Goal: Task Accomplishment & Management: Complete application form

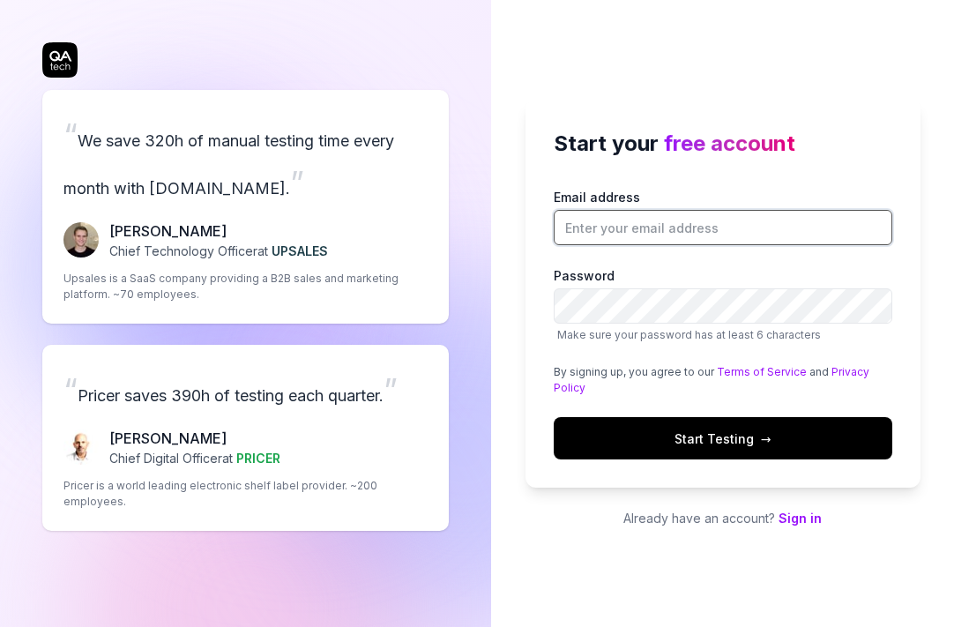
type input "[PERSON_NAME][EMAIL_ADDRESS]"
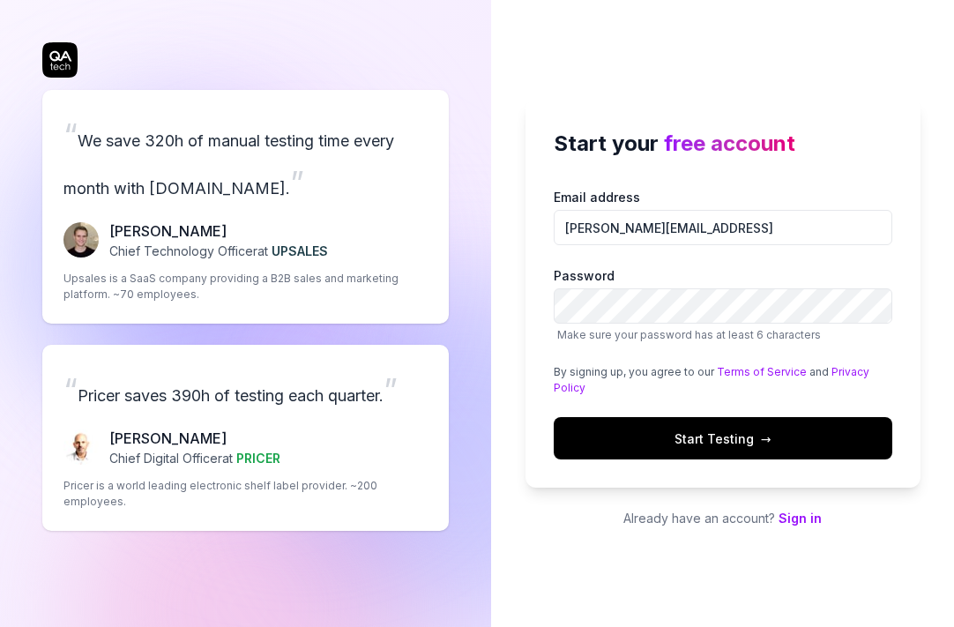
click at [795, 516] on link "Sign in" at bounding box center [800, 518] width 43 height 15
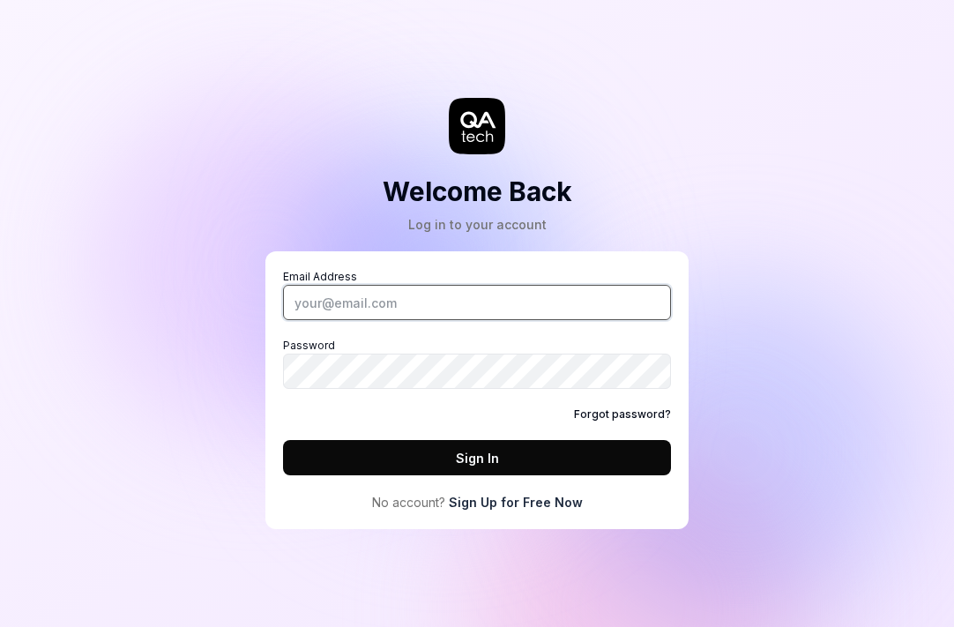
type input "[PERSON_NAME][EMAIL_ADDRESS]"
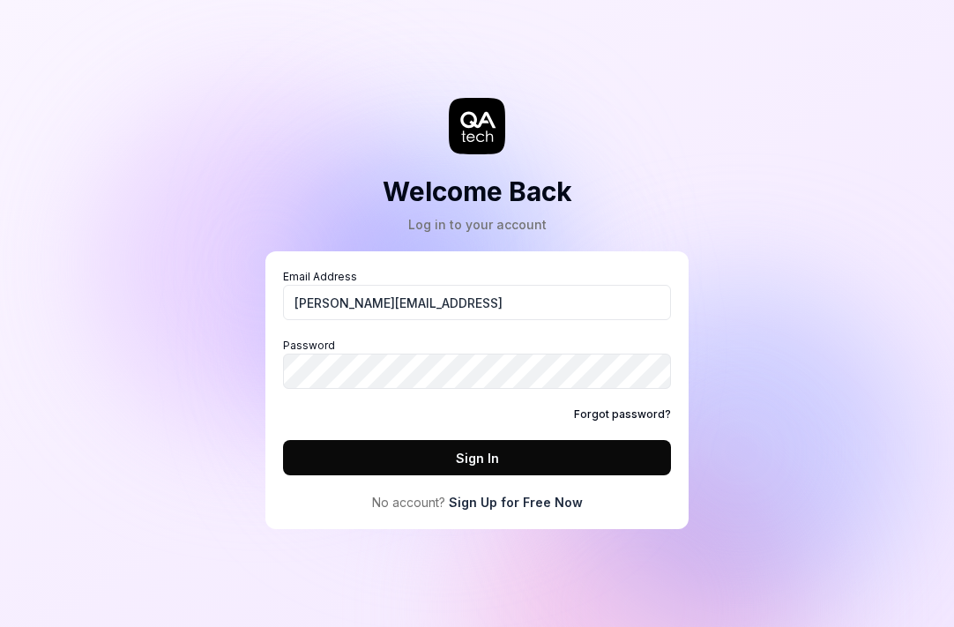
click at [516, 467] on button "Sign In" at bounding box center [477, 457] width 388 height 35
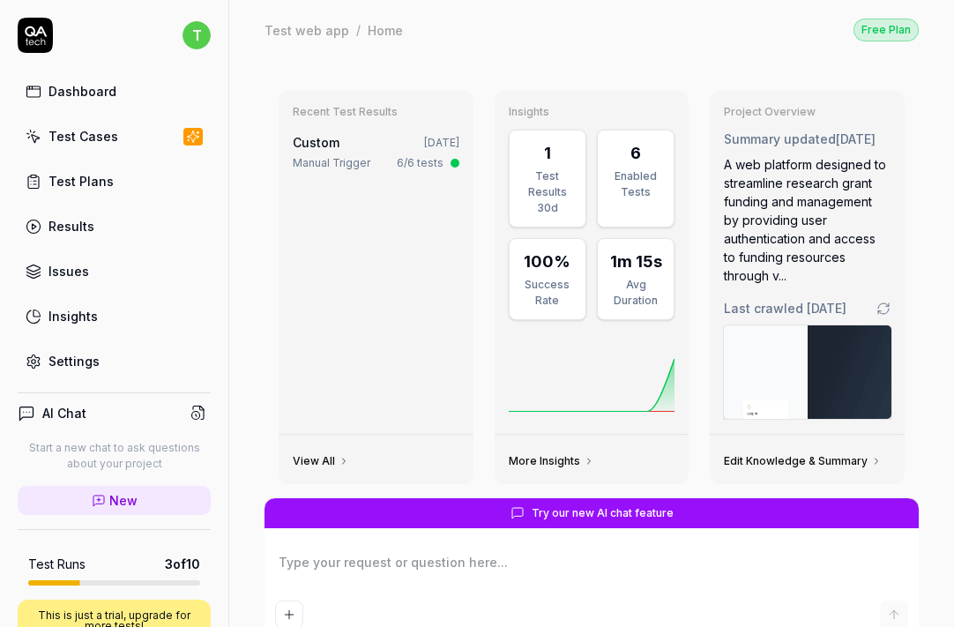
click at [89, 146] on link "Test Cases" at bounding box center [114, 136] width 193 height 34
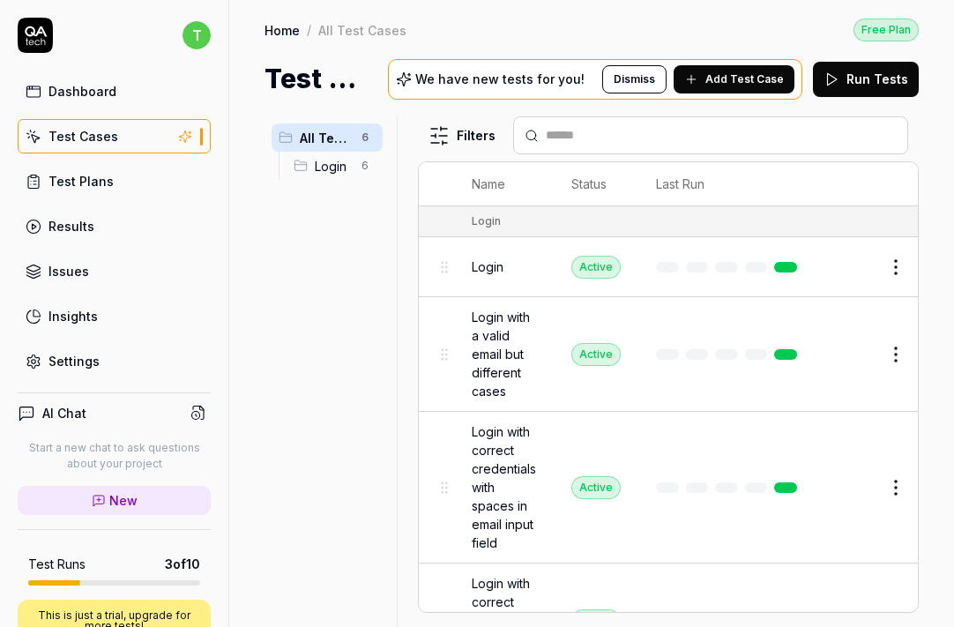
click at [734, 84] on span "Add Test Case" at bounding box center [745, 79] width 79 height 16
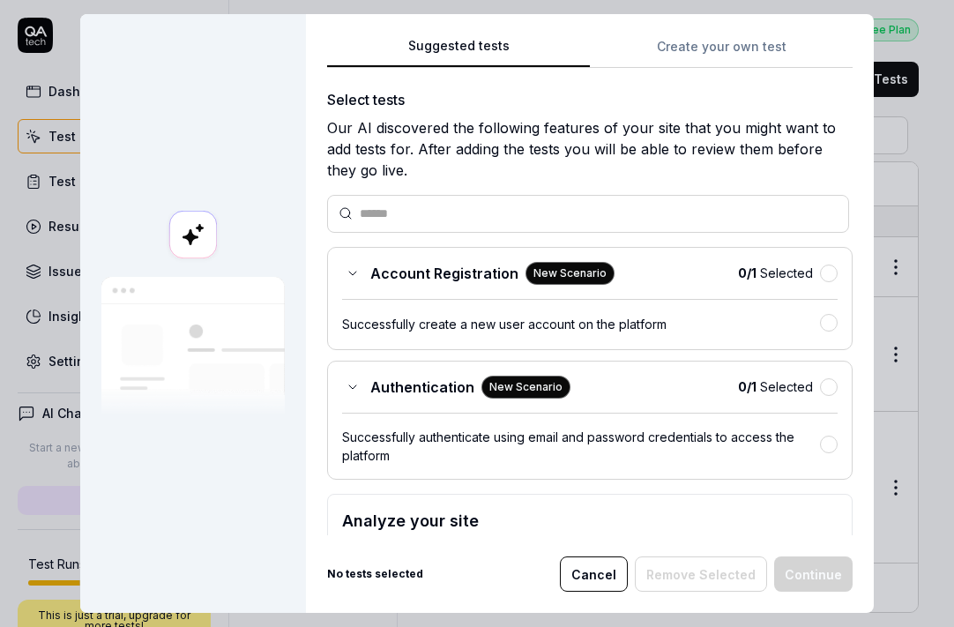
scroll to position [111, 0]
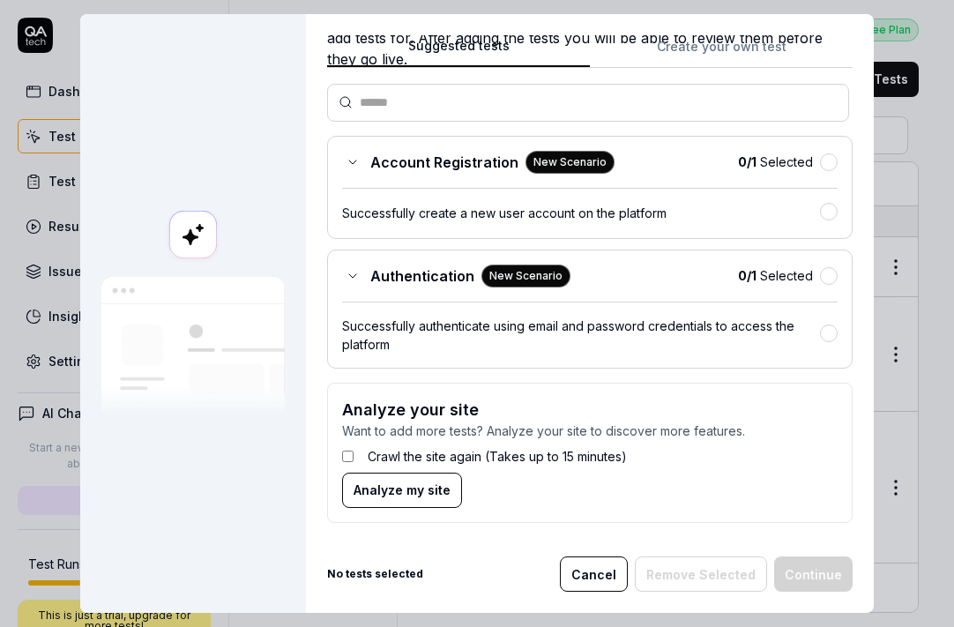
click at [339, 460] on form "Analyze your site Want to add more tests? Analyze your site to discover more fe…" at bounding box center [590, 453] width 526 height 140
click at [407, 495] on span "Analyze my site" at bounding box center [402, 490] width 97 height 19
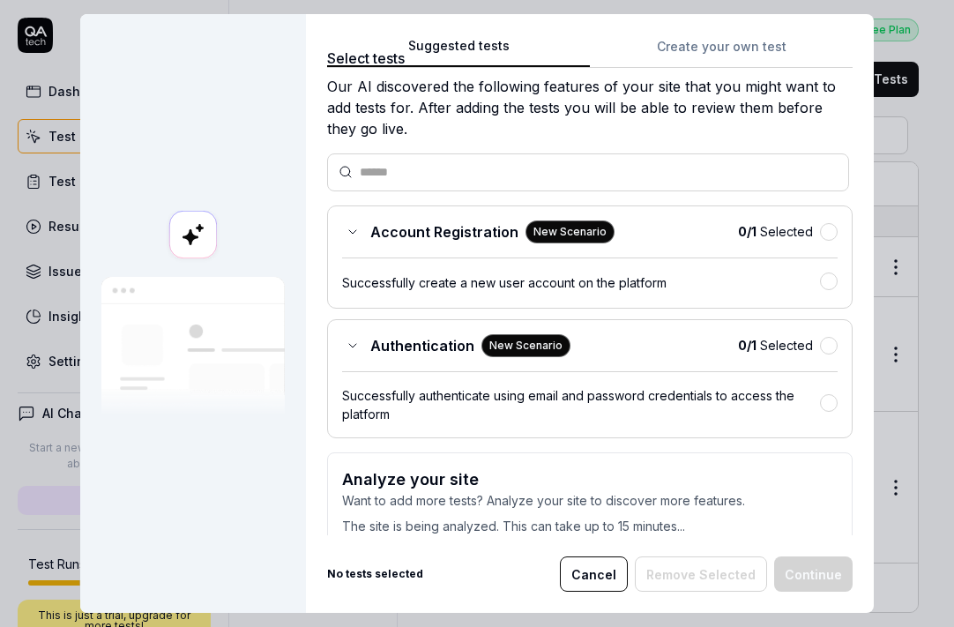
scroll to position [40, 0]
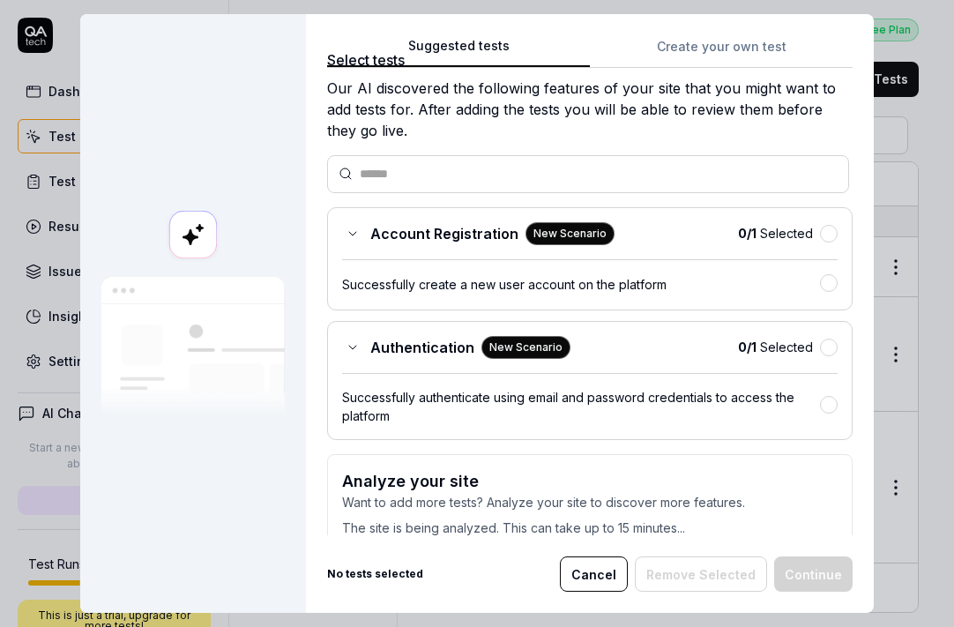
click at [385, 224] on span "Account Registration" at bounding box center [444, 233] width 148 height 21
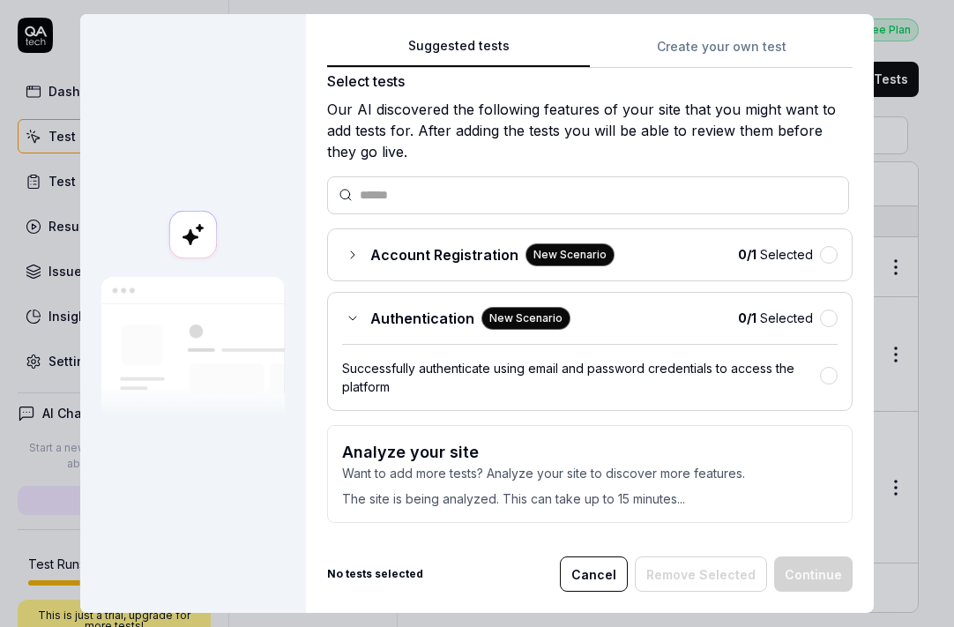
click at [384, 252] on span "Account Registration" at bounding box center [444, 254] width 148 height 21
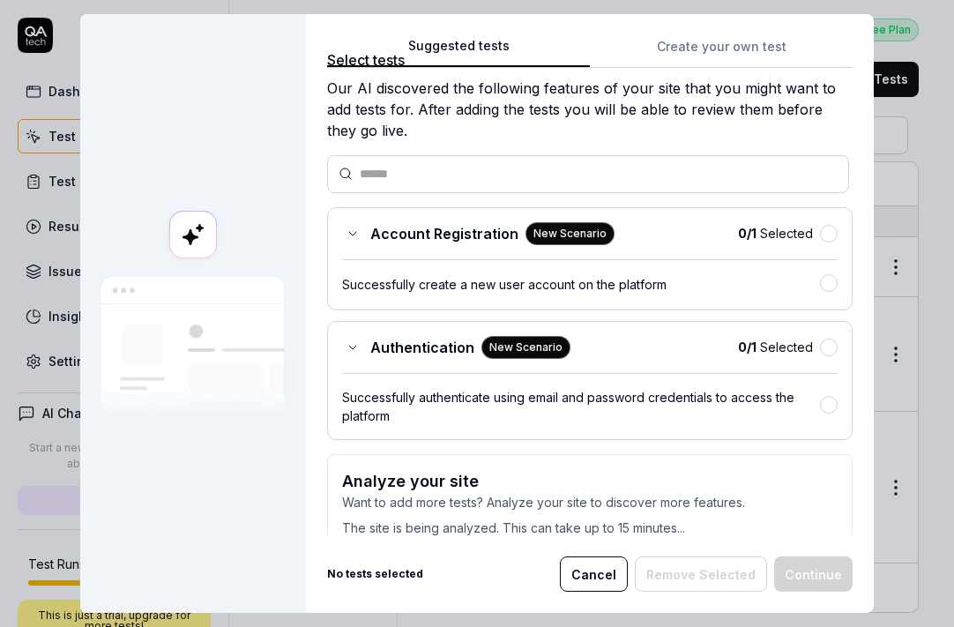
click at [398, 332] on div "Authentication New Scenario 0 / 1 Selected Successfully authenticate using emai…" at bounding box center [590, 380] width 526 height 119
click at [399, 349] on span "Authentication" at bounding box center [422, 347] width 104 height 21
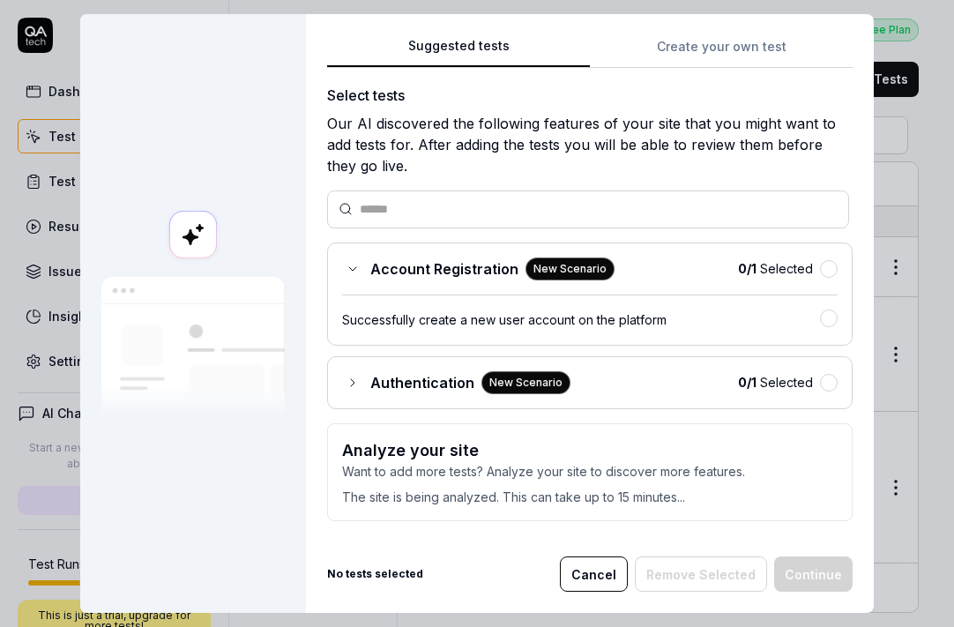
scroll to position [3, 0]
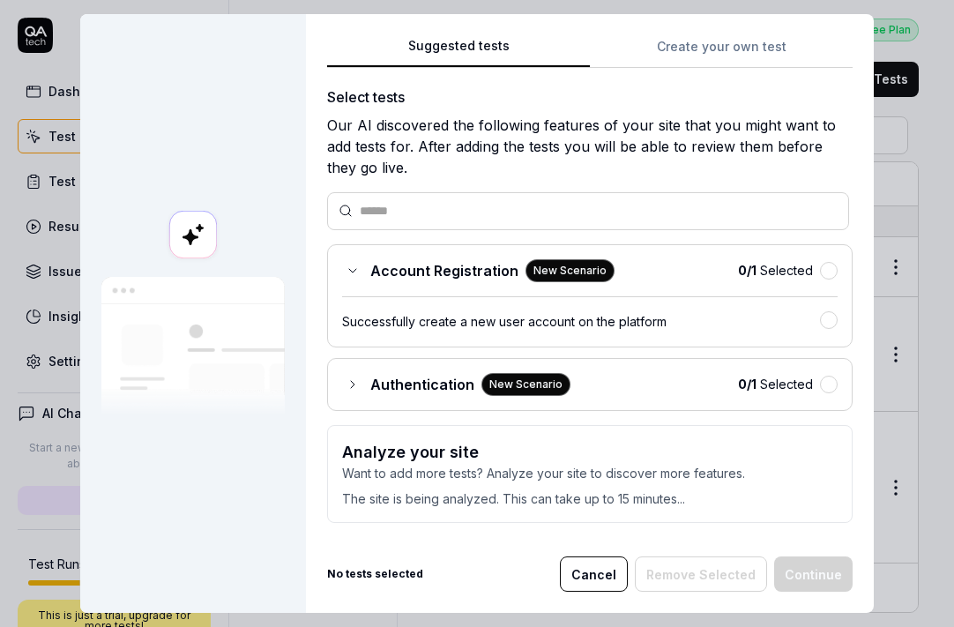
click at [420, 266] on span "Account Registration" at bounding box center [444, 270] width 148 height 21
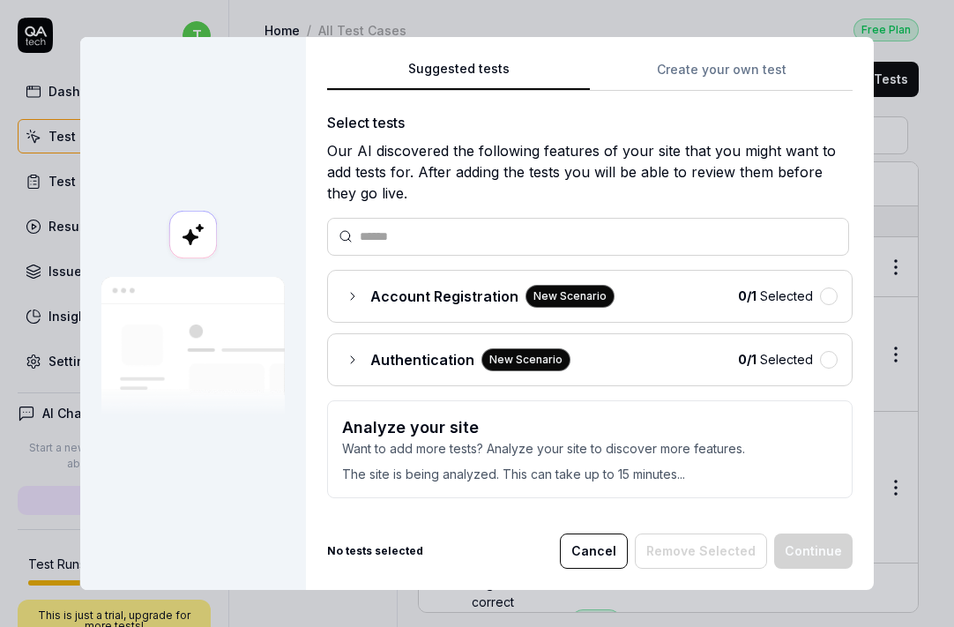
scroll to position [0, 0]
click at [719, 81] on div "Suggested tests Create your own test Select tests Our AI discovered the followi…" at bounding box center [590, 285] width 526 height 454
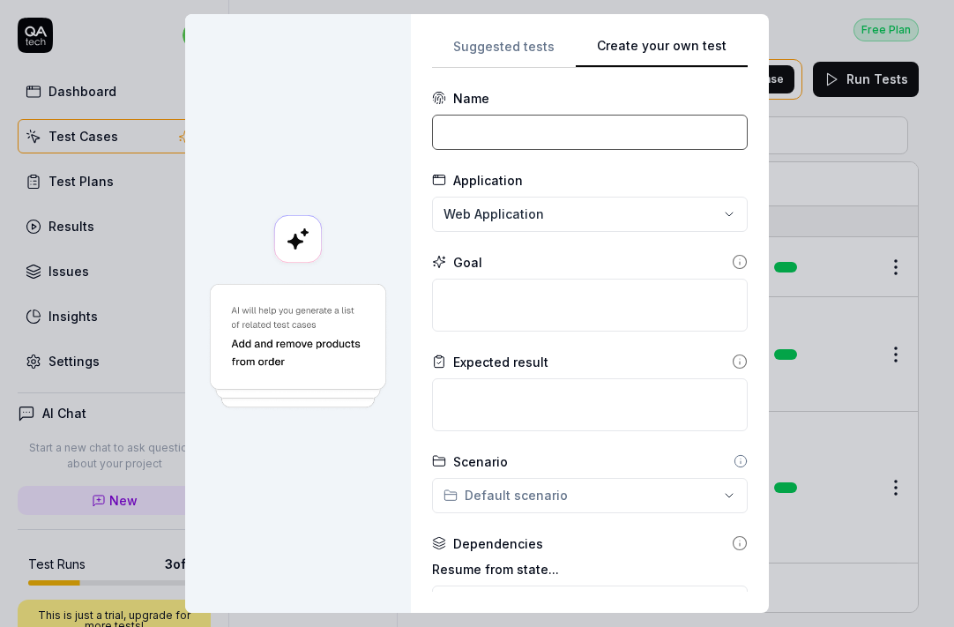
click at [468, 139] on input at bounding box center [590, 132] width 316 height 35
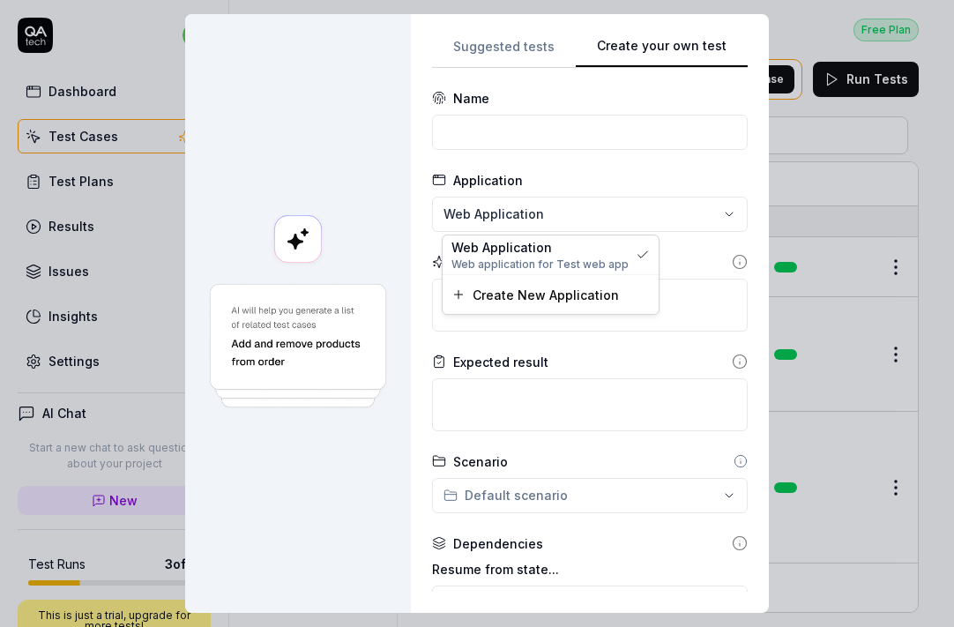
click at [479, 228] on div "**********" at bounding box center [477, 313] width 954 height 627
click at [481, 221] on div "**********" at bounding box center [477, 313] width 954 height 627
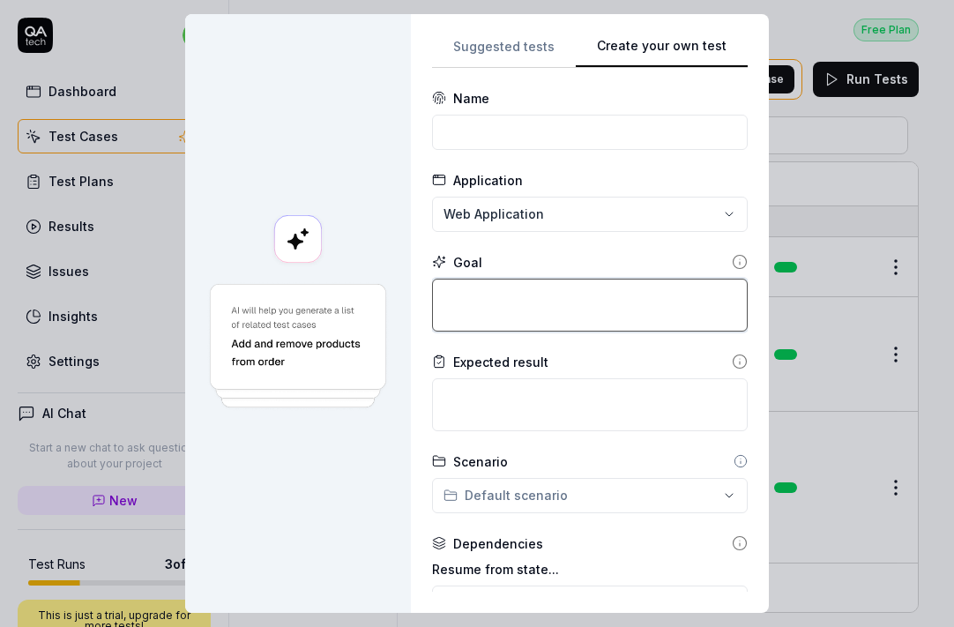
click at [541, 328] on textarea at bounding box center [590, 305] width 316 height 53
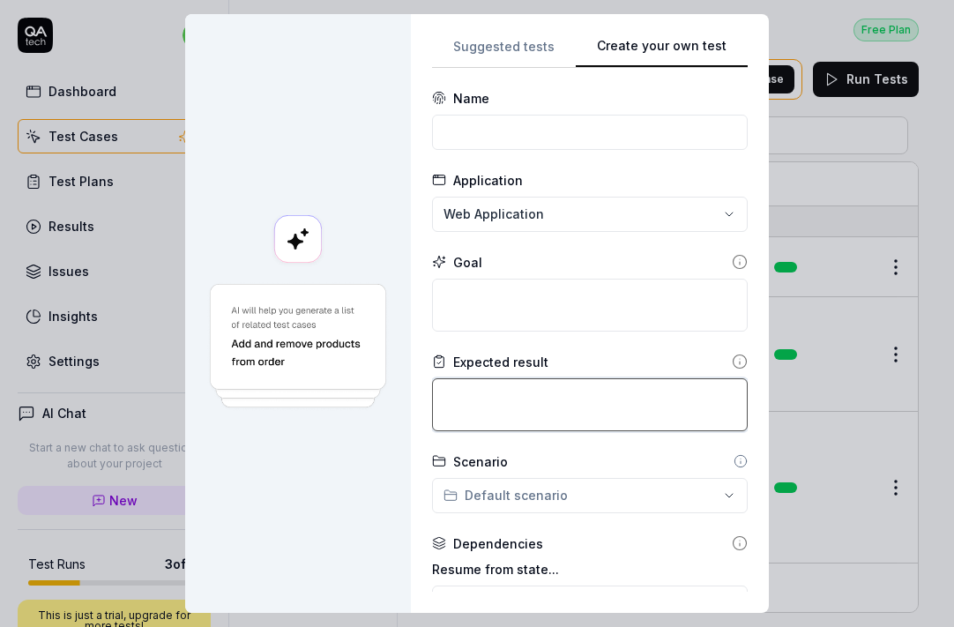
click at [550, 396] on textarea at bounding box center [590, 404] width 316 height 53
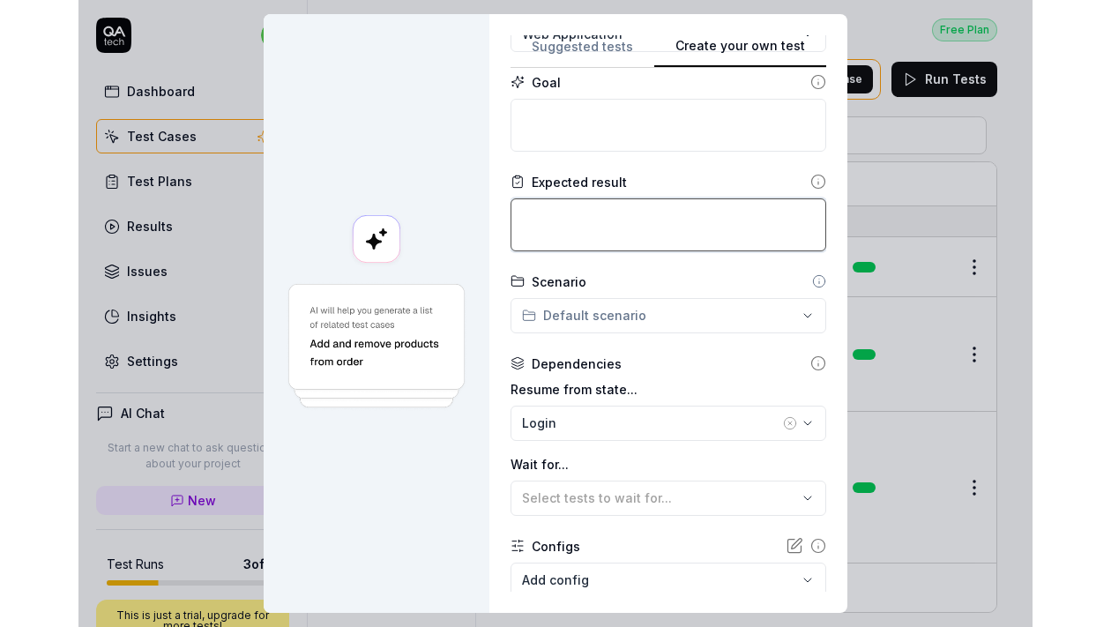
scroll to position [201, 0]
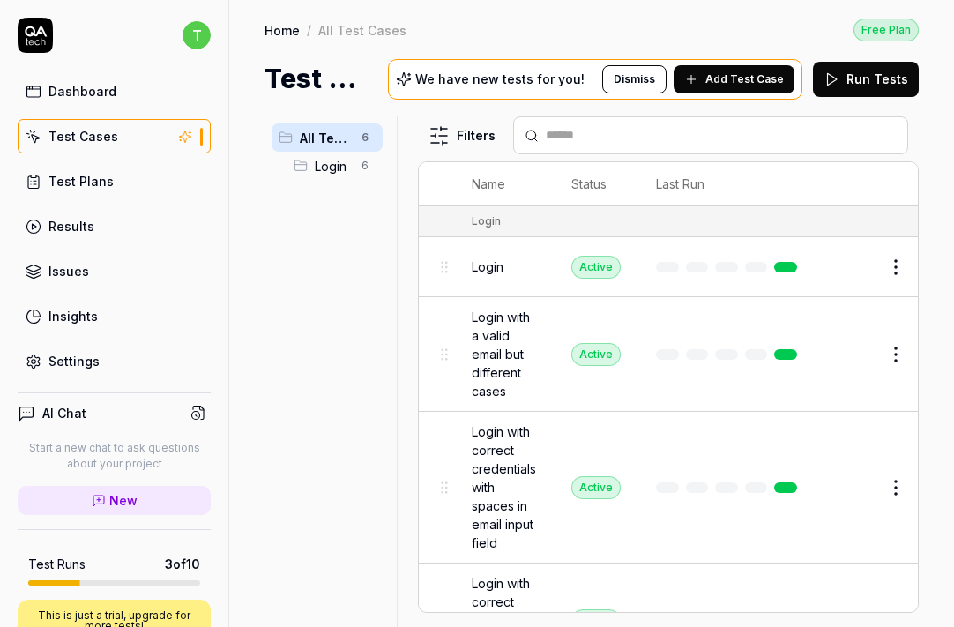
click at [77, 364] on div "Settings" at bounding box center [74, 361] width 51 height 19
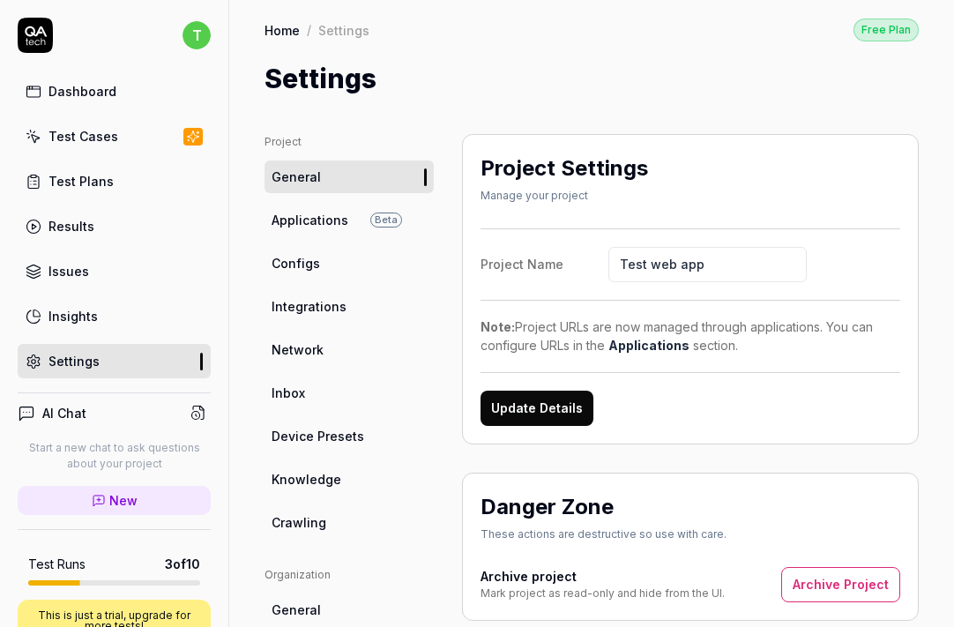
click at [325, 228] on span "Applications" at bounding box center [310, 220] width 77 height 19
